Goal: Communication & Community: Participate in discussion

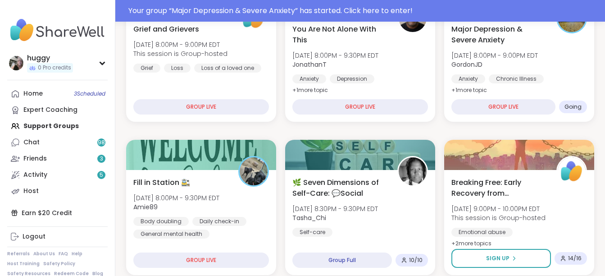
scroll to position [268, 0]
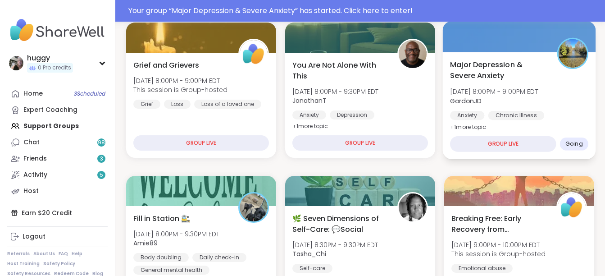
click at [578, 146] on span "Going" at bounding box center [575, 143] width 18 height 7
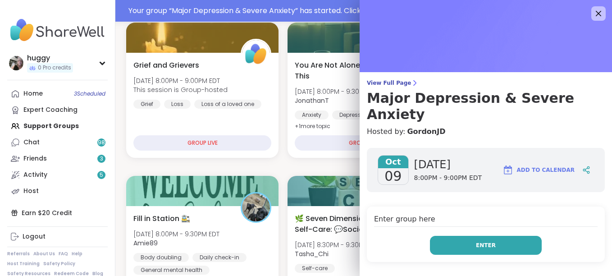
click at [498, 236] on button "Enter" at bounding box center [486, 245] width 112 height 19
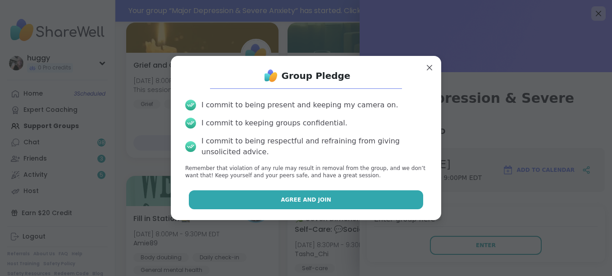
click at [322, 197] on button "Agree and Join" at bounding box center [306, 199] width 235 height 19
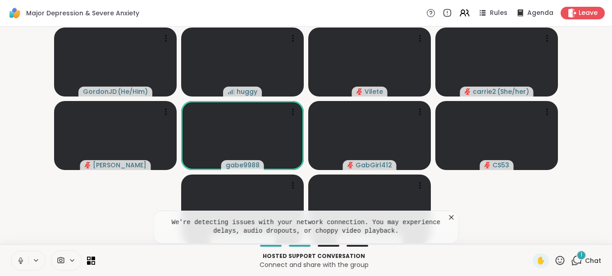
click at [581, 256] on span "1" at bounding box center [582, 255] width 2 height 8
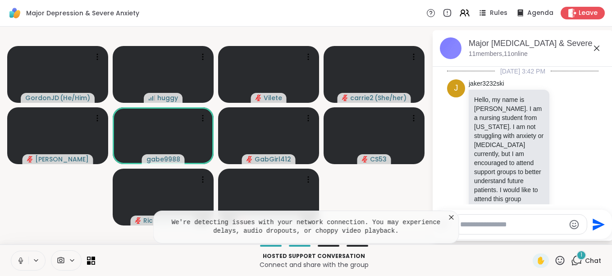
scroll to position [224, 0]
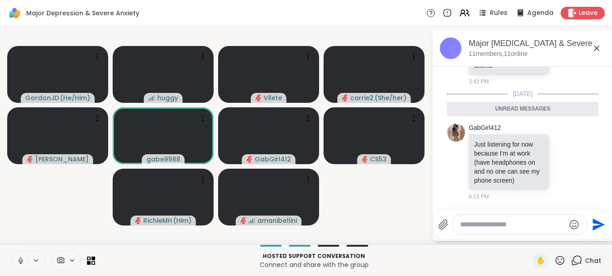
click at [596, 48] on icon at bounding box center [596, 48] width 11 height 11
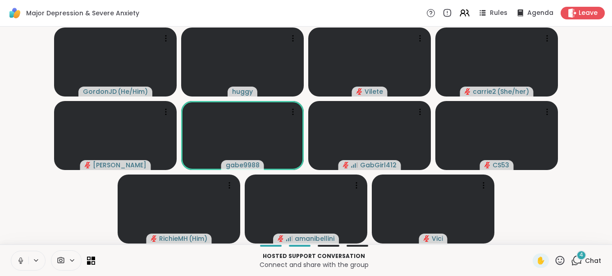
click at [21, 257] on icon at bounding box center [21, 260] width 8 height 8
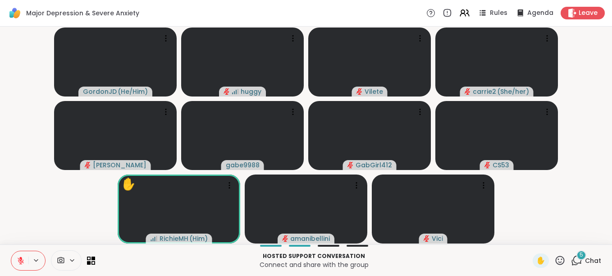
click at [552, 220] on video-player-container "GordonJD ( He/Him ) huggy Vilete carrie2 ( She/her ) [PERSON_NAME] gabe9988 Gab…" at bounding box center [305, 135] width 601 height 210
